Goal: Navigation & Orientation: Find specific page/section

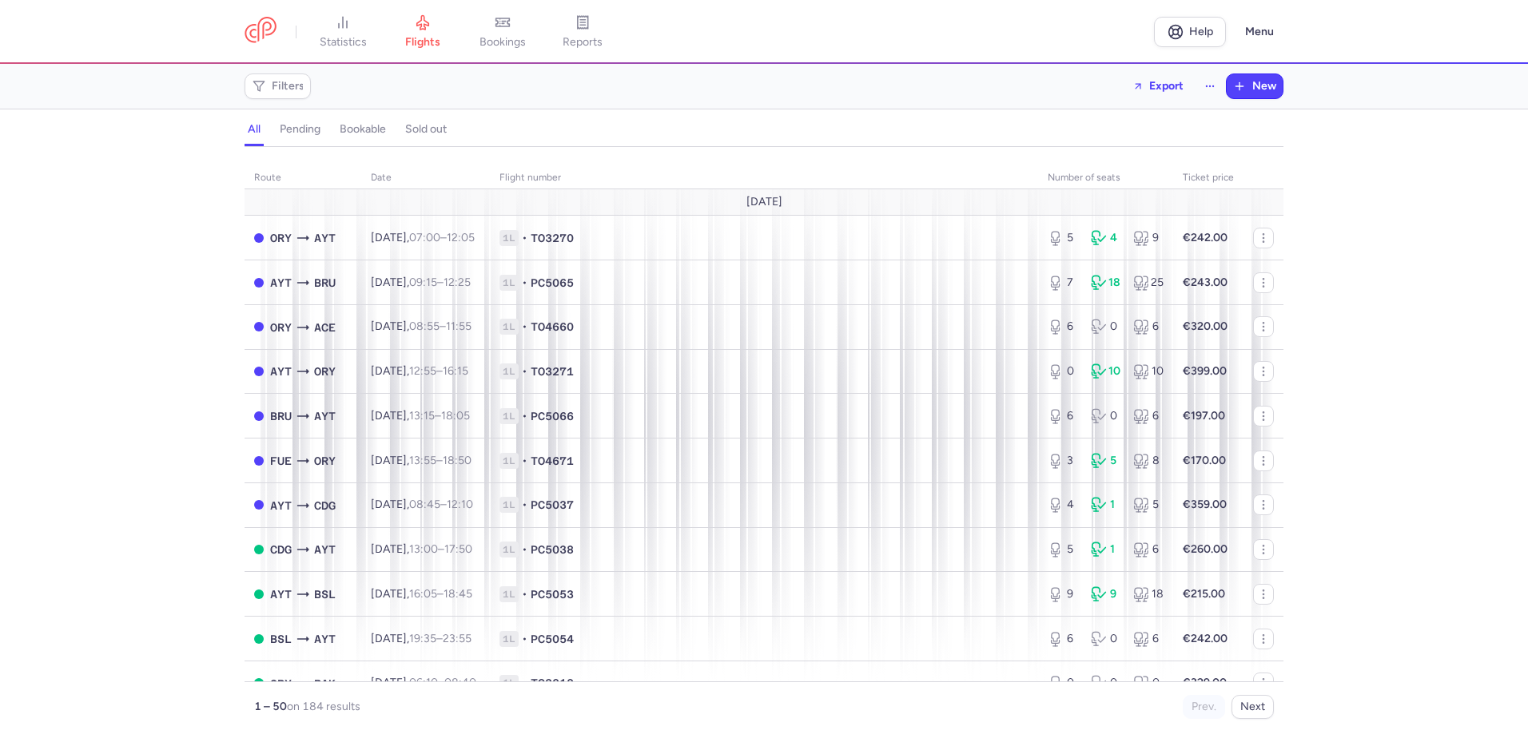
click at [256, 128] on h4 "all" at bounding box center [254, 129] width 13 height 14
click at [303, 130] on h4 "pending" at bounding box center [300, 129] width 41 height 14
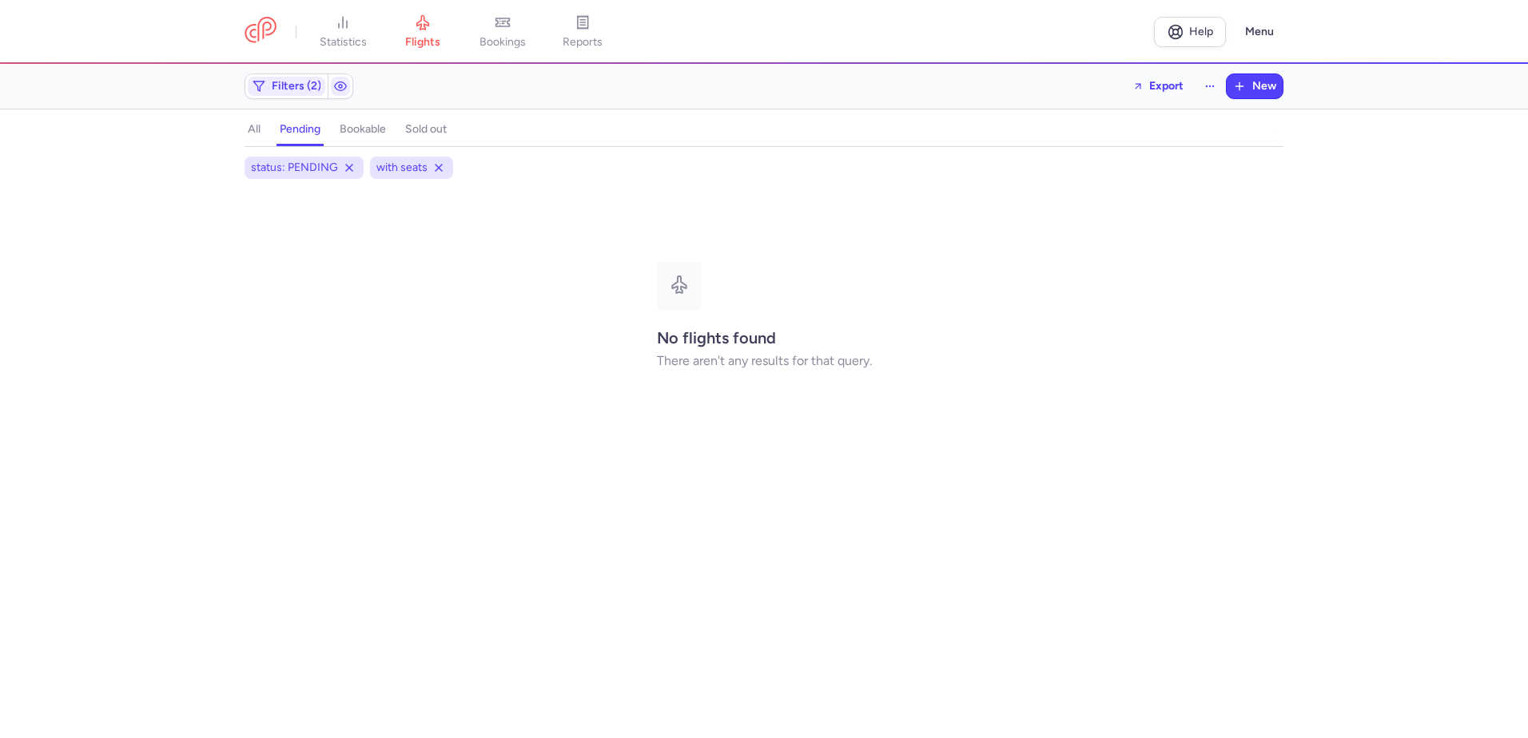
click at [360, 128] on h4 "bookable" at bounding box center [363, 129] width 46 height 14
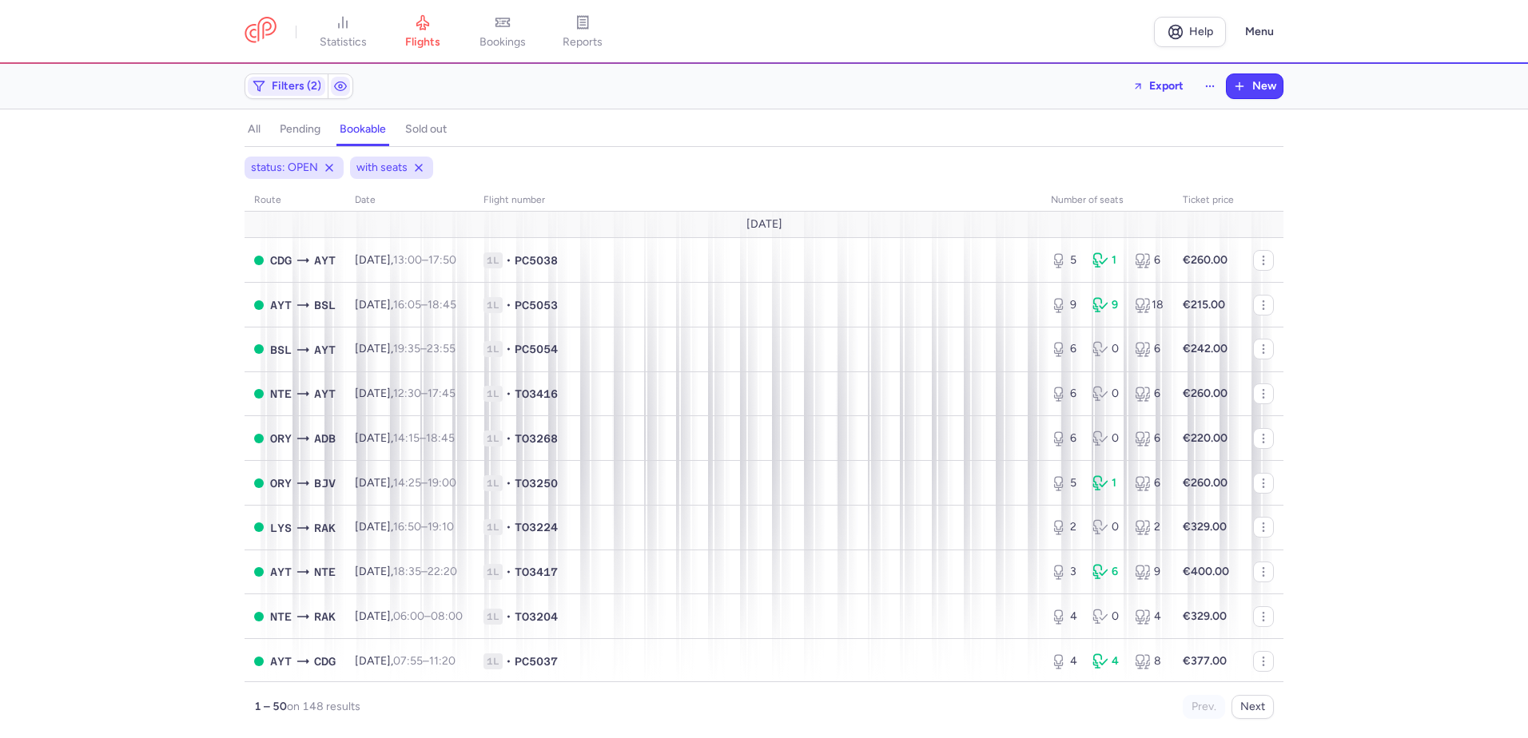
click at [432, 129] on h4 "sold out" at bounding box center [426, 129] width 42 height 14
click at [582, 22] on icon at bounding box center [582, 22] width 16 height 16
